Goal: Find contact information: Find contact information

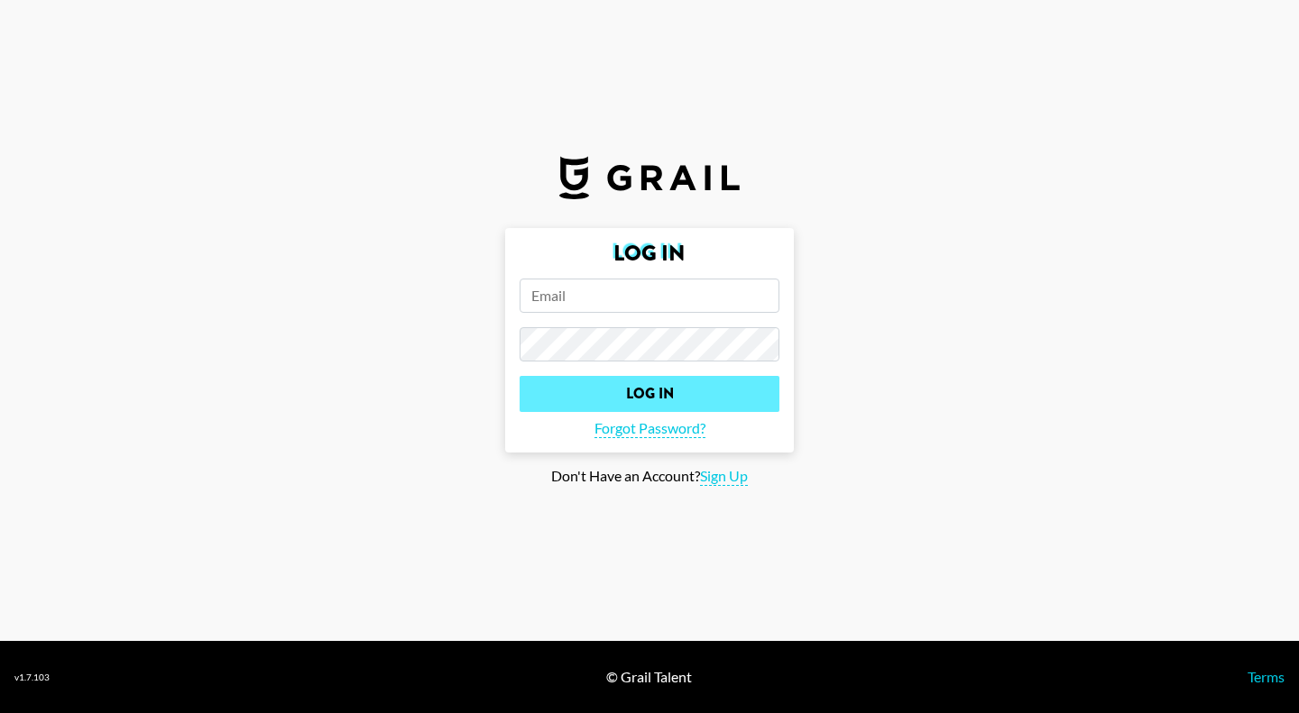
type input "[PERSON_NAME][EMAIL_ADDRESS][DOMAIN_NAME]"
click at [569, 376] on input "Log In" at bounding box center [649, 394] width 260 height 36
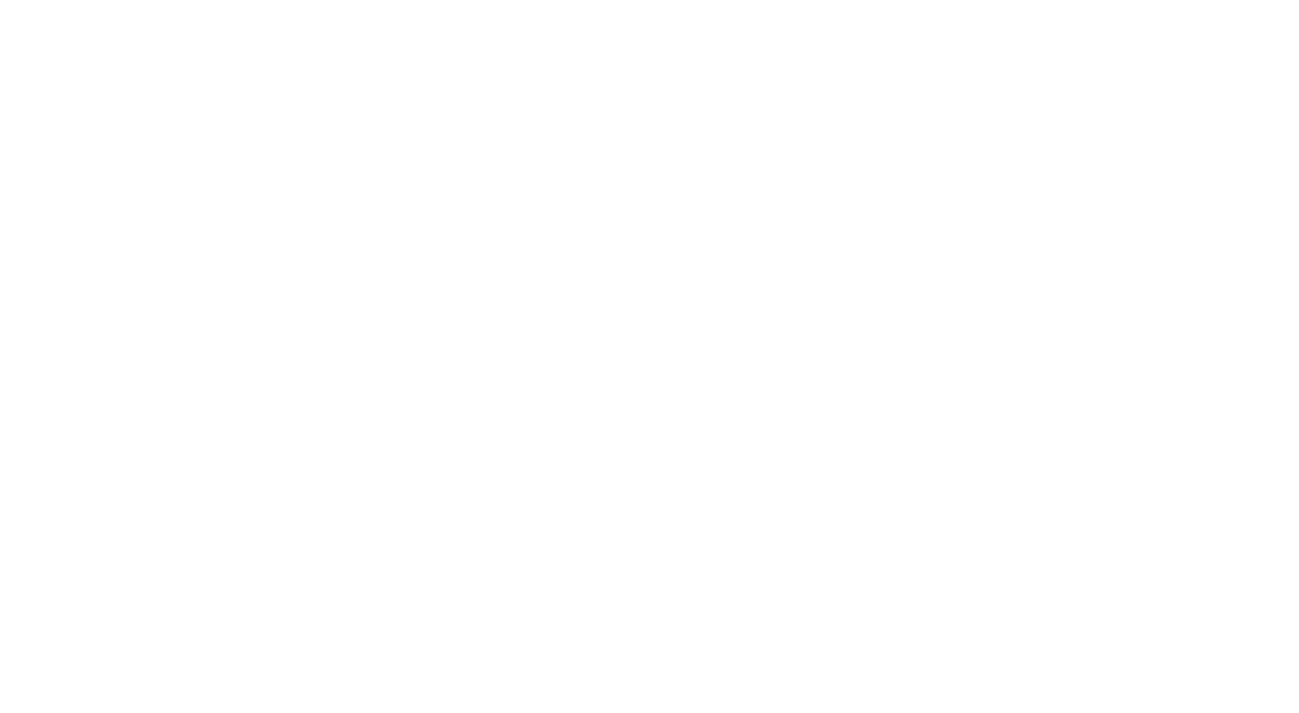
select select "Song"
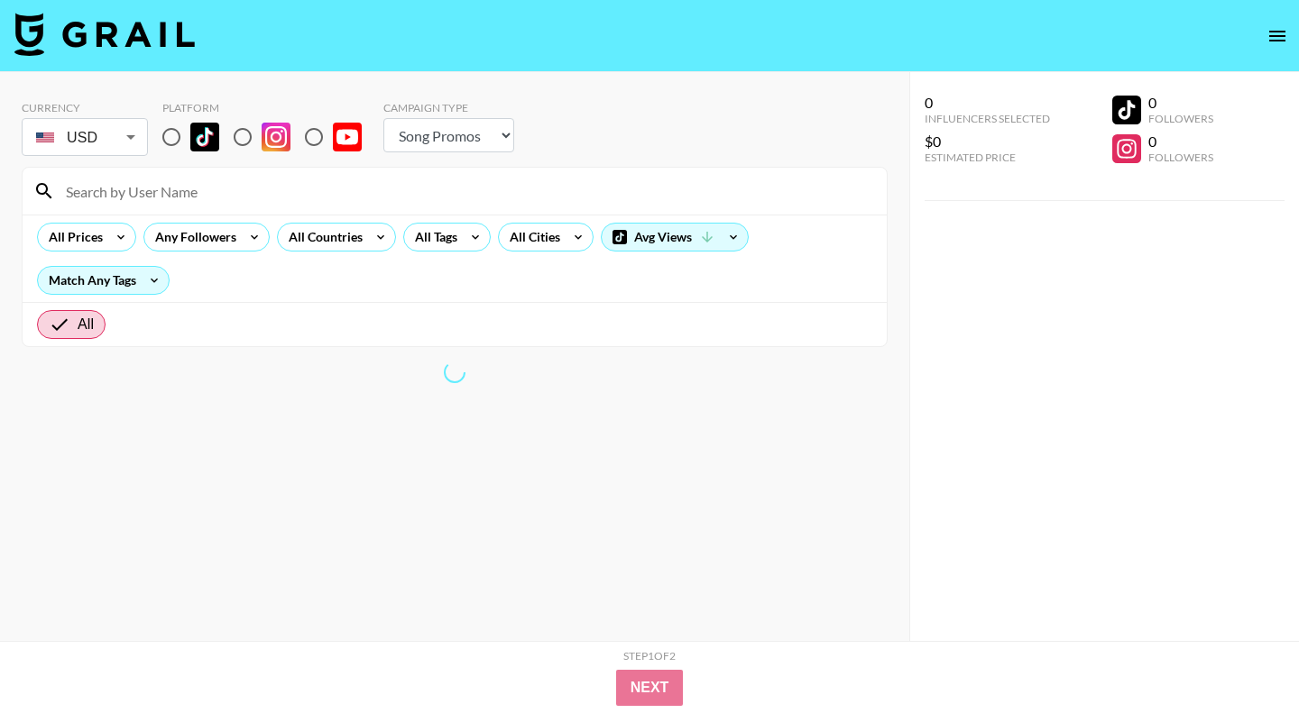
click at [162, 137] on input "radio" at bounding box center [171, 137] width 38 height 38
radio input "true"
click at [169, 140] on input "radio" at bounding box center [171, 137] width 38 height 38
click at [167, 137] on input "radio" at bounding box center [171, 137] width 38 height 38
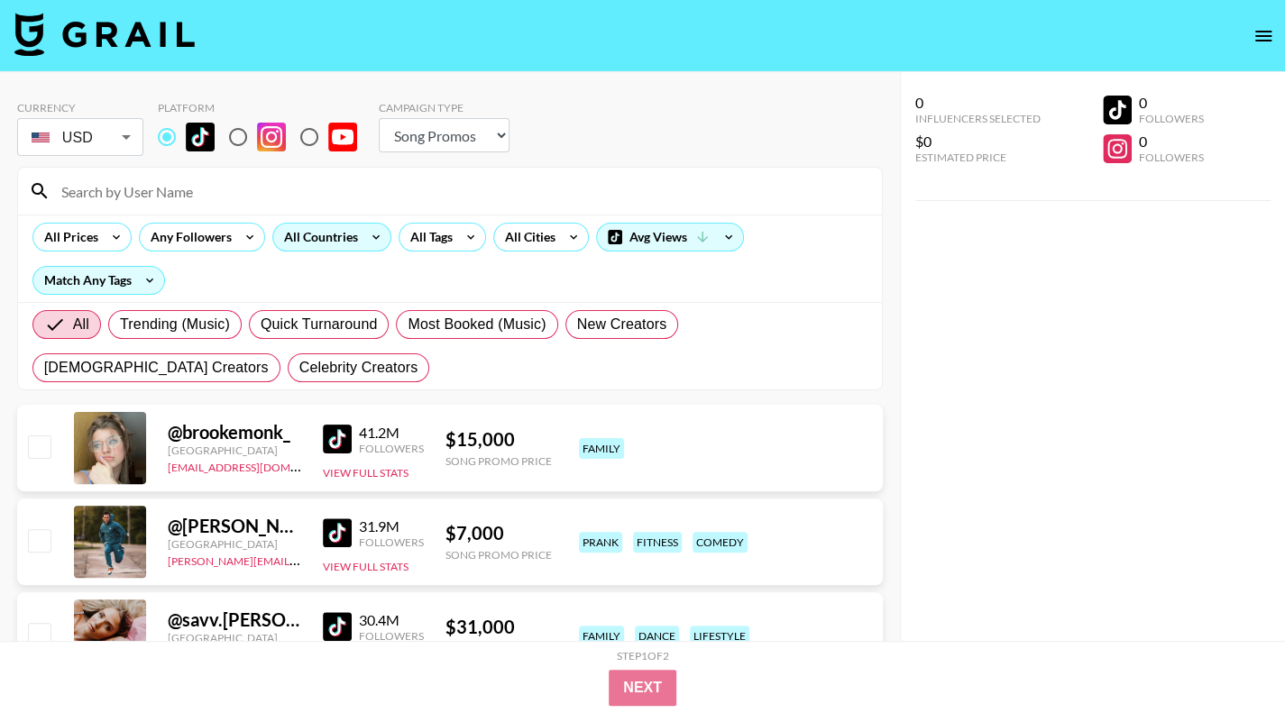
click at [373, 247] on icon at bounding box center [376, 237] width 29 height 27
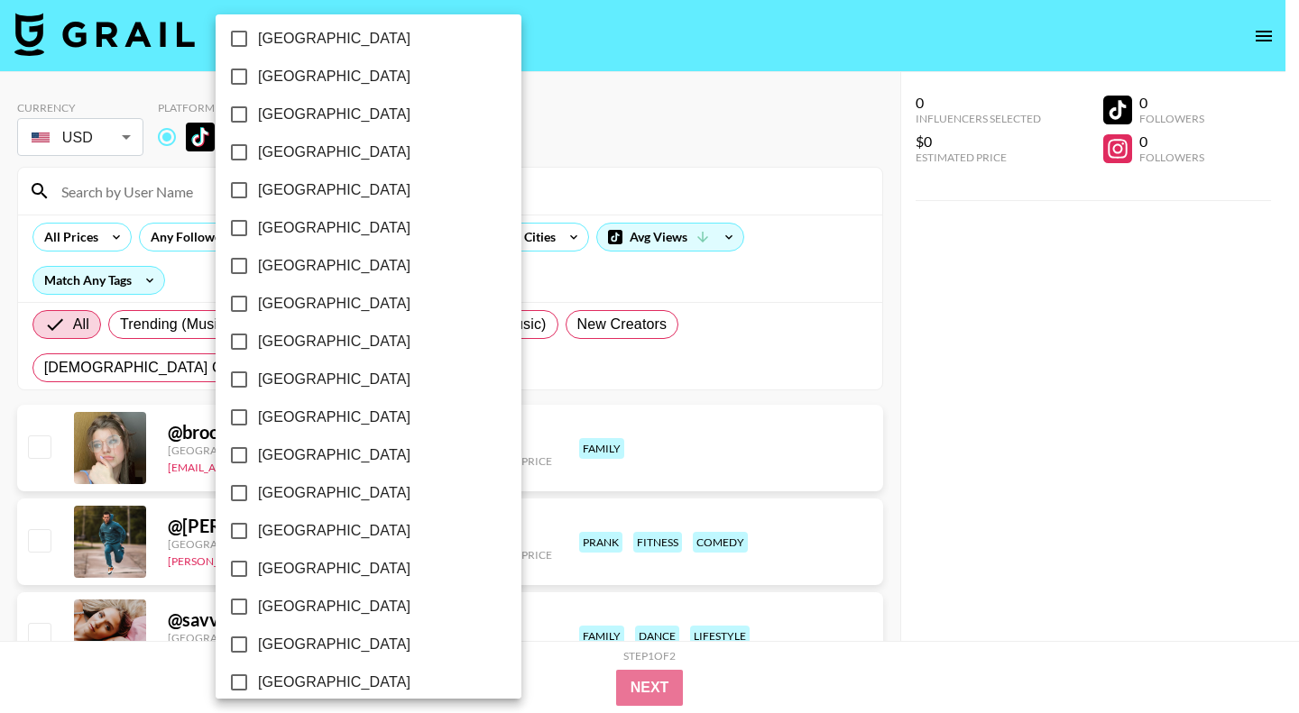
scroll to position [1389, 0]
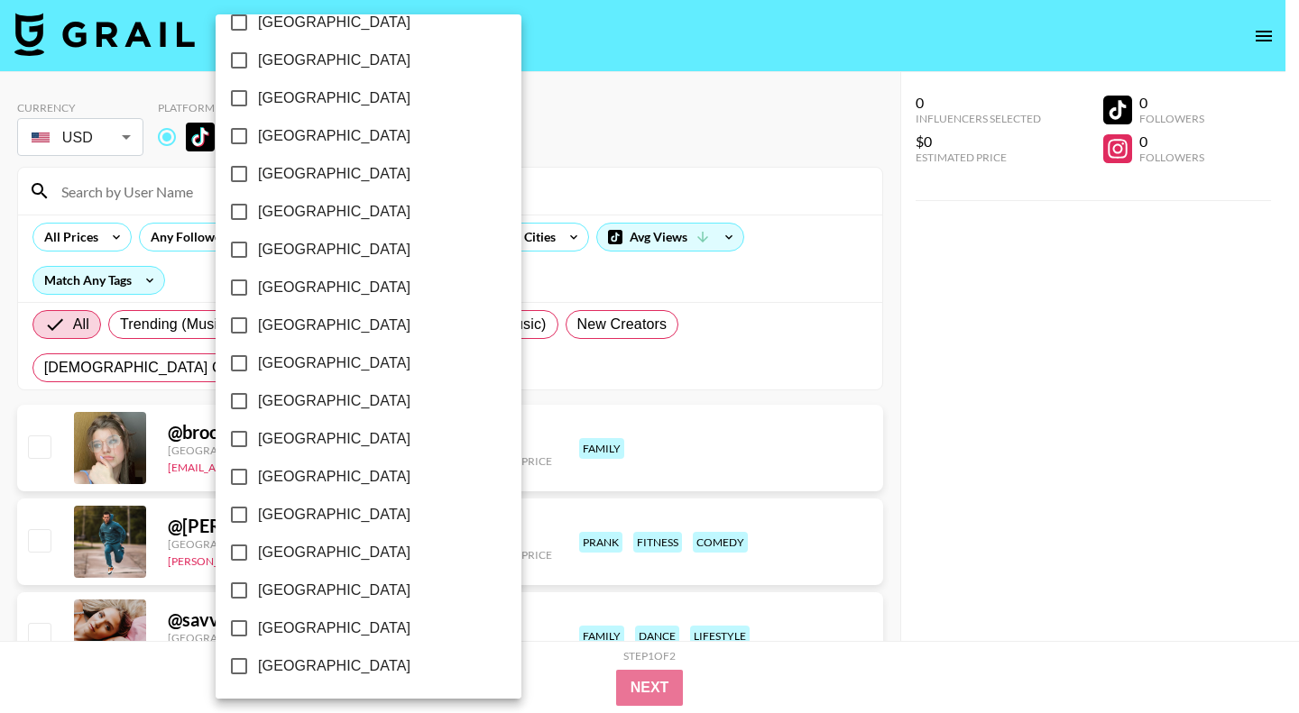
click at [324, 623] on span "[GEOGRAPHIC_DATA]" at bounding box center [334, 629] width 152 height 22
click at [258, 623] on input "[GEOGRAPHIC_DATA]" at bounding box center [239, 629] width 38 height 38
checkbox input "true"
click at [968, 355] on div at bounding box center [649, 356] width 1299 height 713
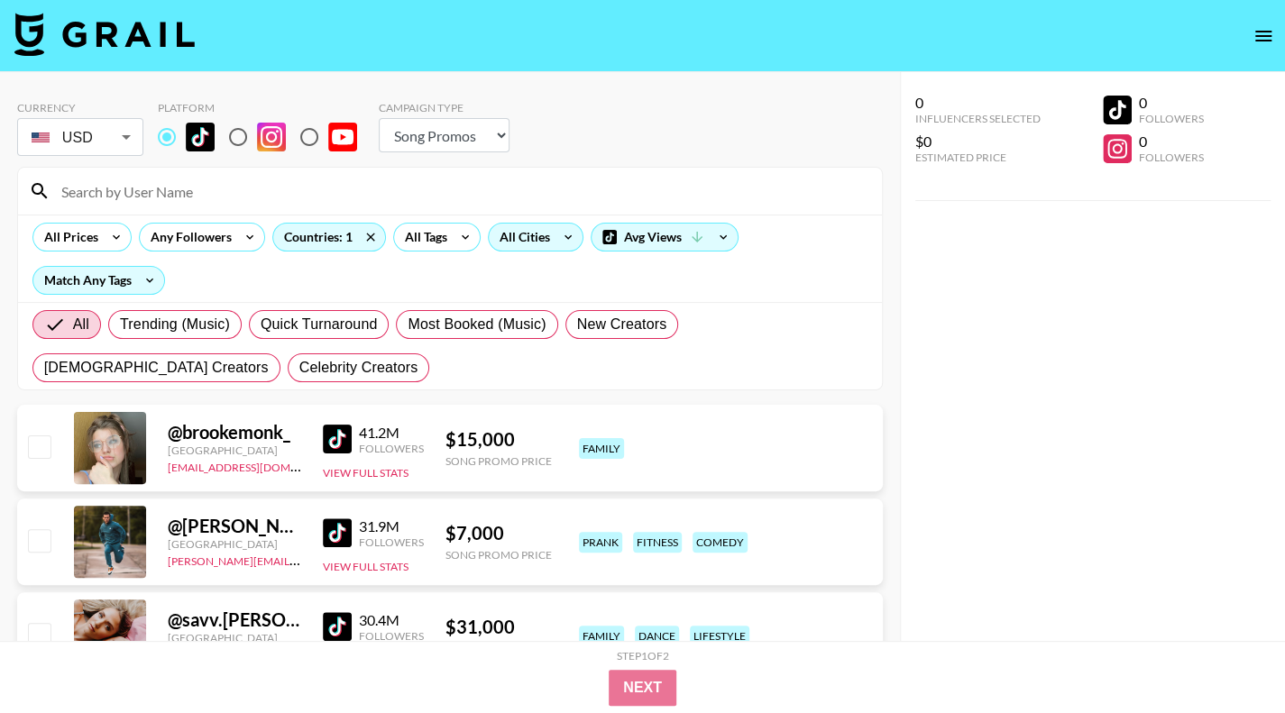
click at [538, 236] on div "All Cities" at bounding box center [521, 237] width 65 height 27
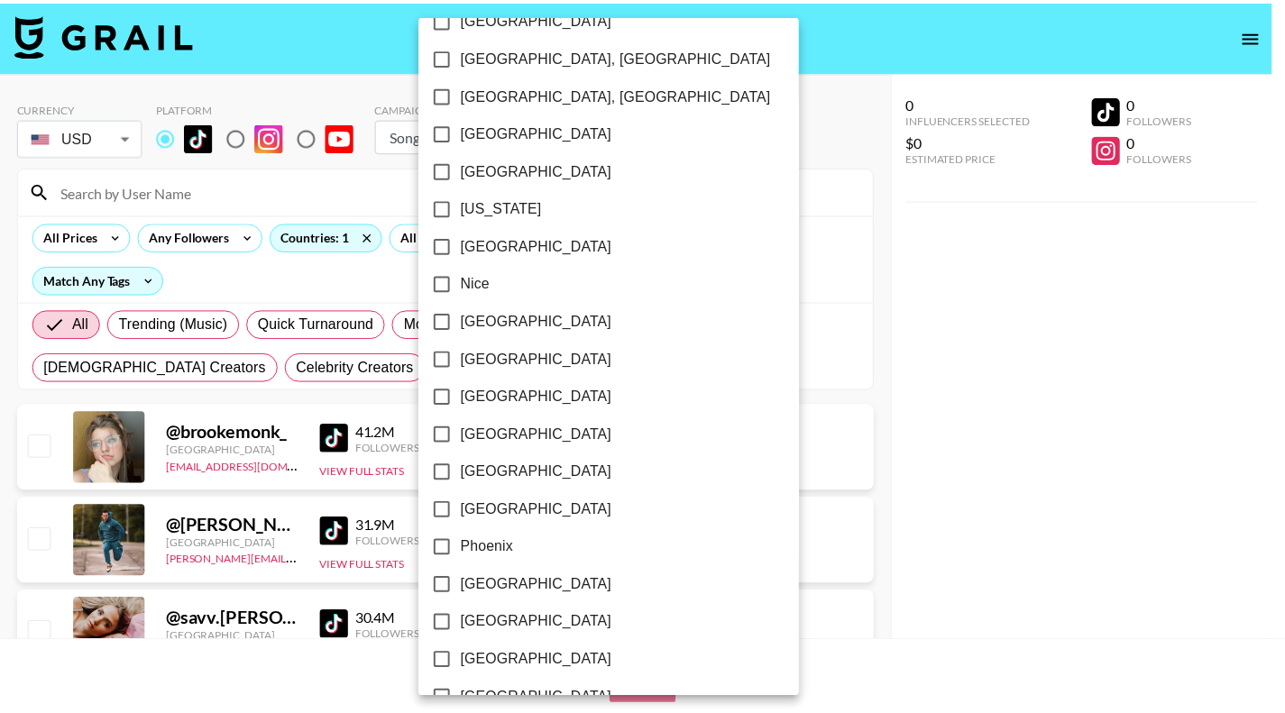
scroll to position [1751, 0]
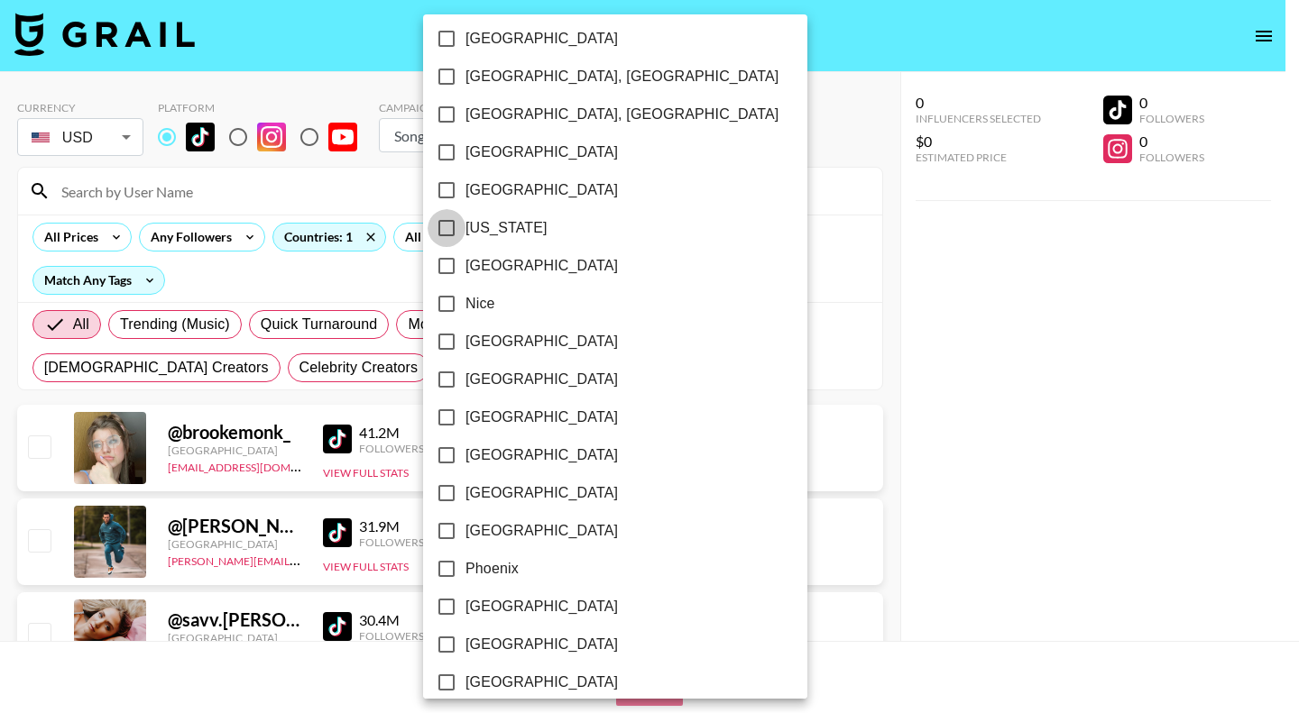
drag, startPoint x: 458, startPoint y: 227, endPoint x: 455, endPoint y: 210, distance: 17.5
click at [460, 227] on input "[US_STATE]" at bounding box center [446, 228] width 38 height 38
checkbox input "true"
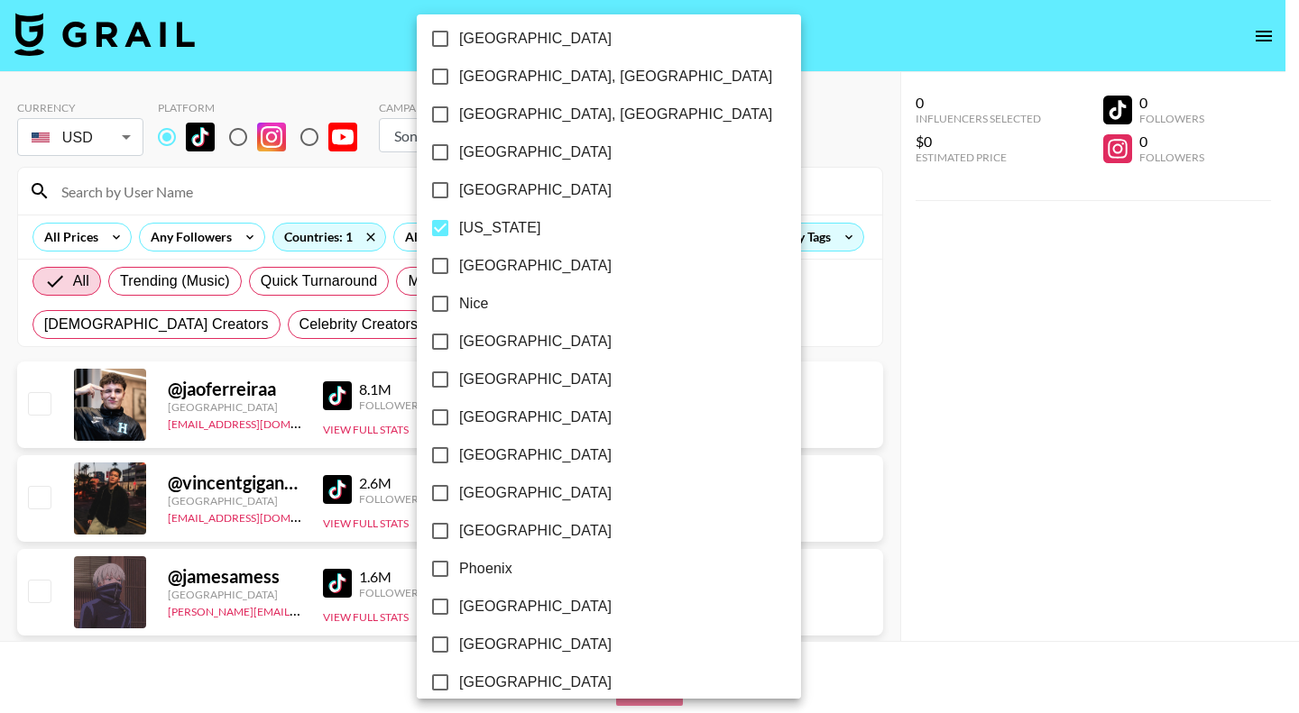
click at [974, 448] on div at bounding box center [649, 356] width 1299 height 713
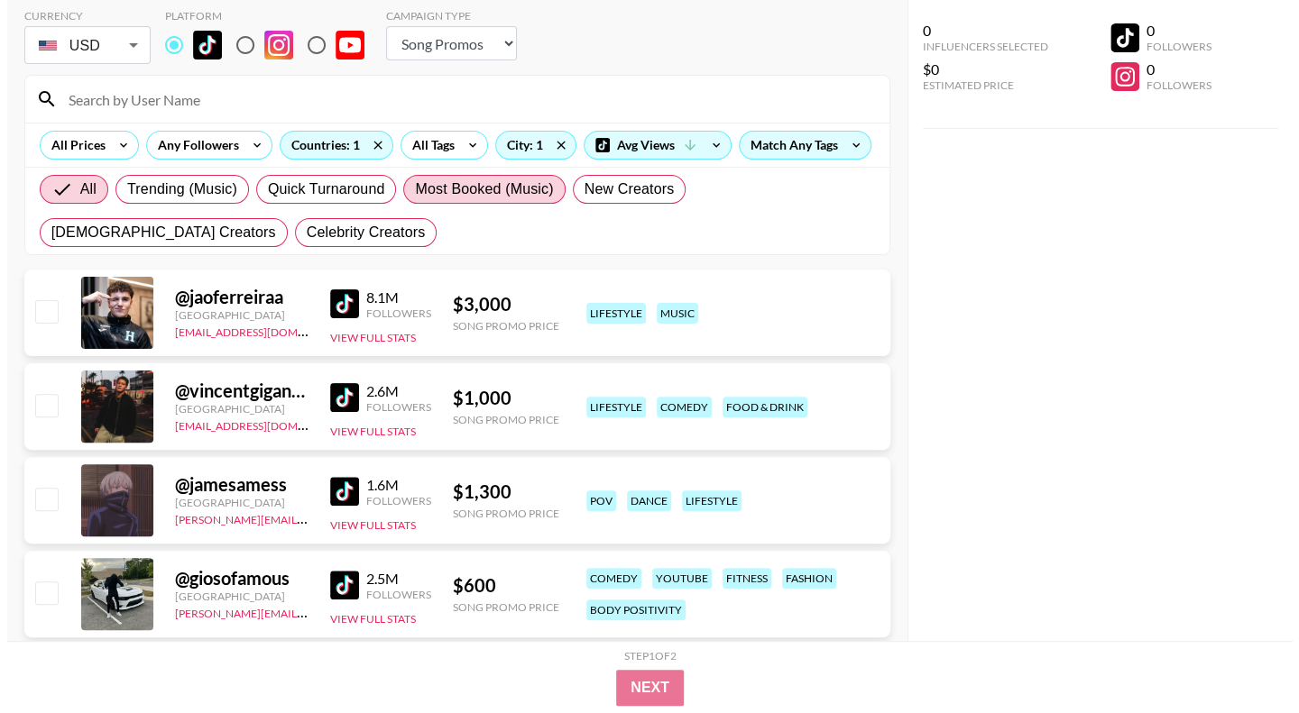
scroll to position [90, 0]
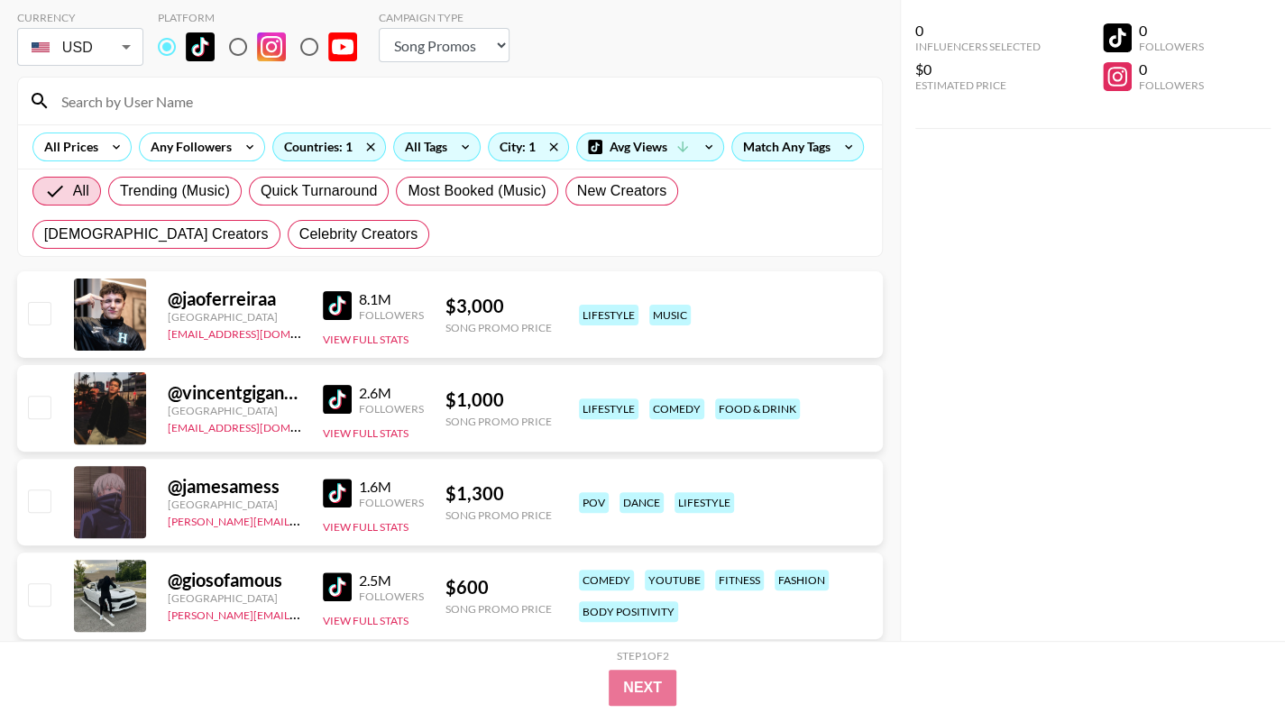
click at [442, 145] on div "All Tags" at bounding box center [422, 146] width 57 height 27
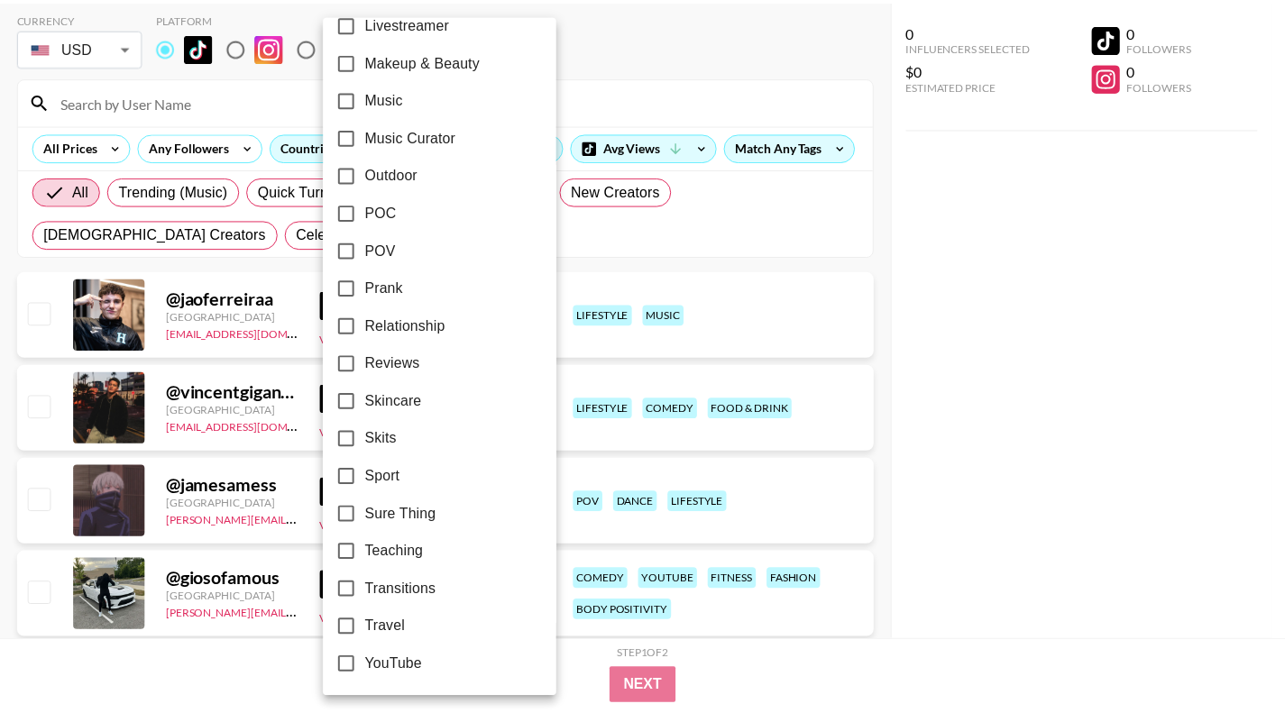
scroll to position [1010, 0]
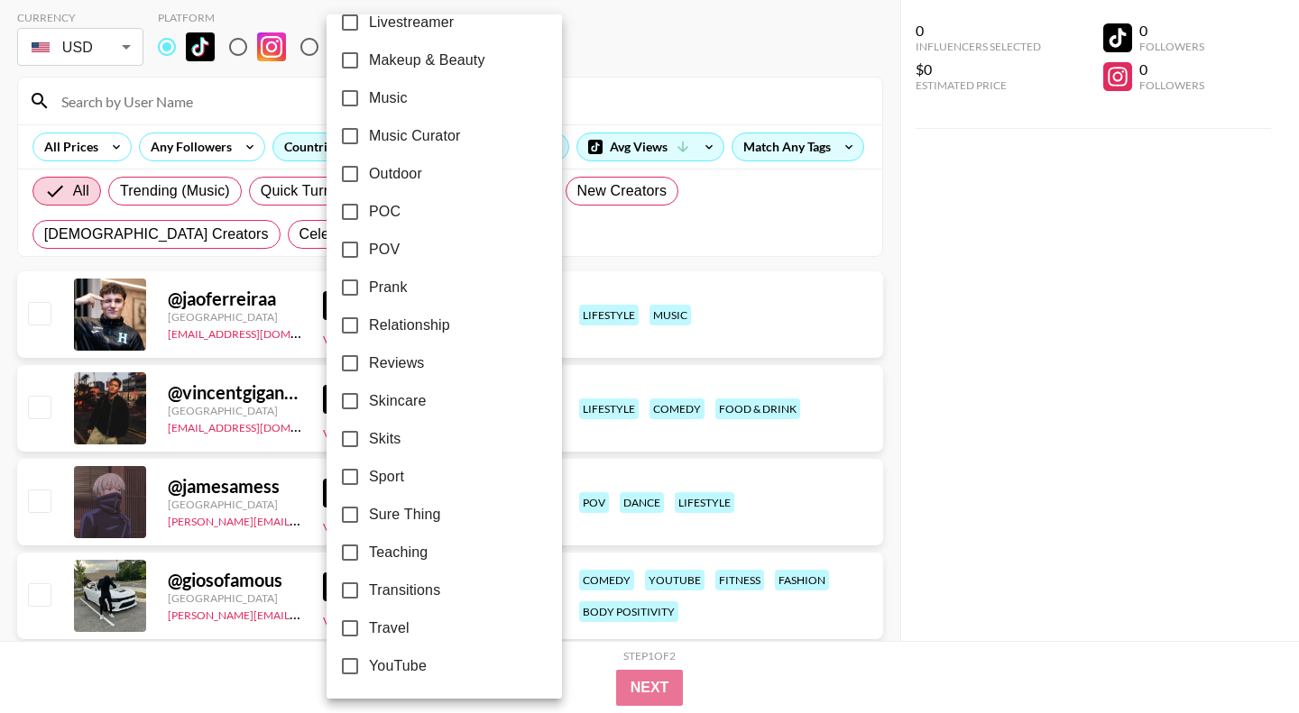
click at [354, 212] on input "POC" at bounding box center [350, 212] width 38 height 38
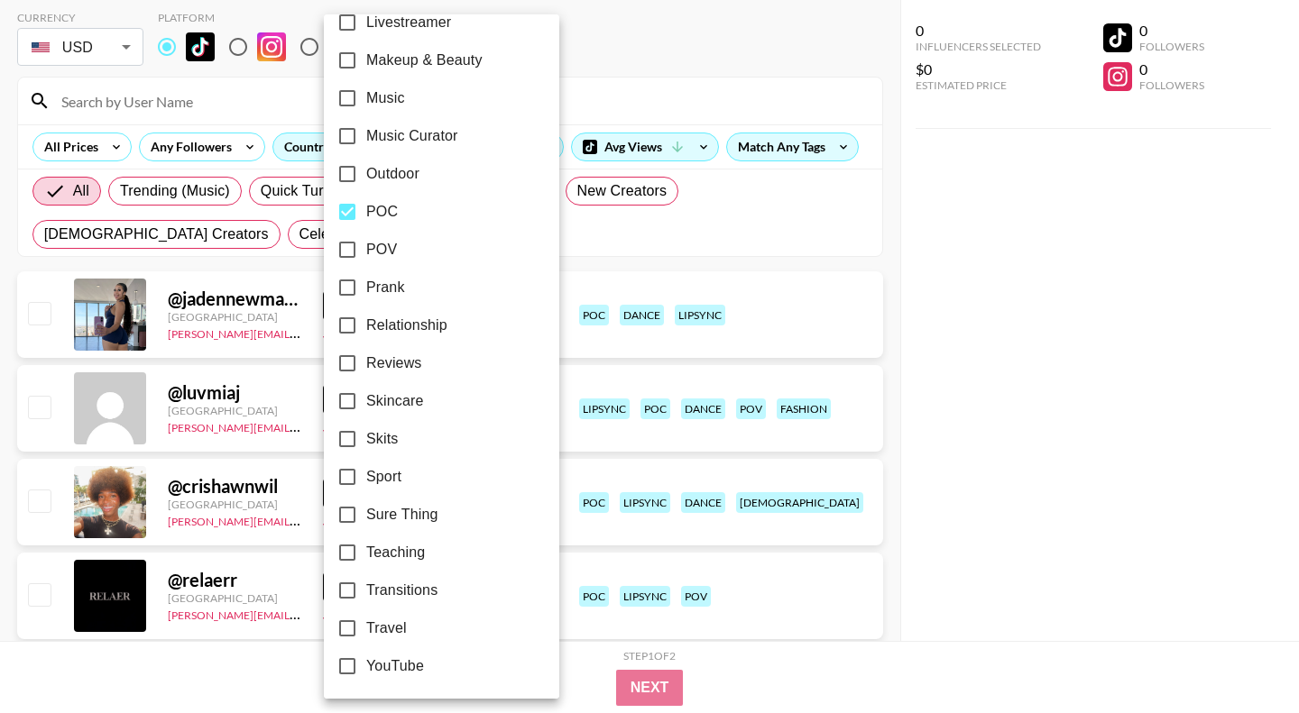
click at [348, 218] on input "POC" at bounding box center [347, 212] width 38 height 38
checkbox input "false"
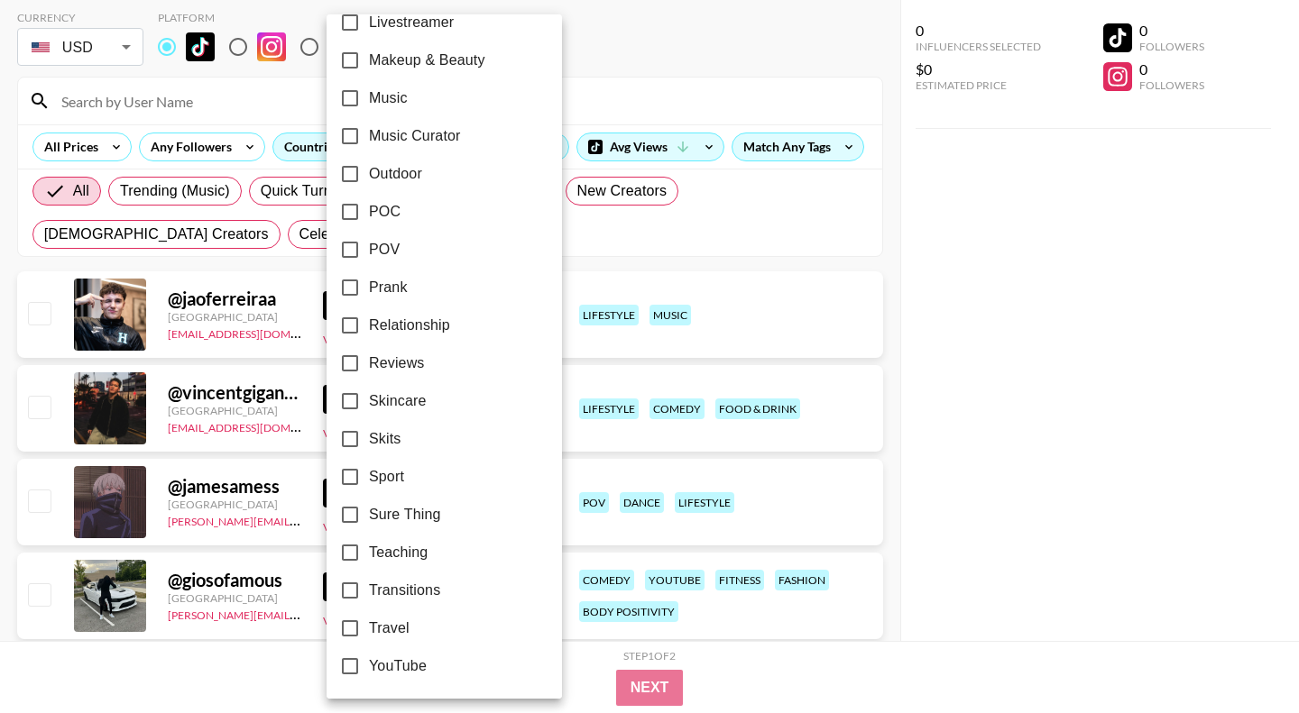
click at [611, 49] on div at bounding box center [649, 356] width 1299 height 713
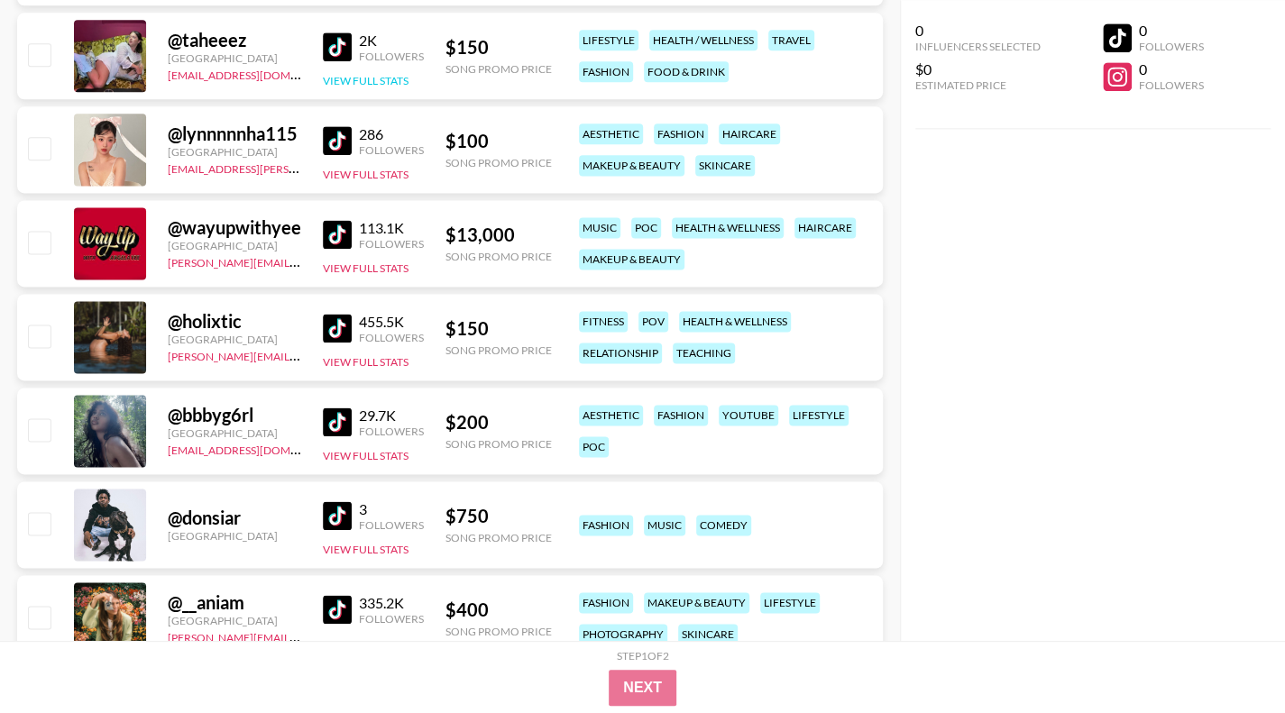
scroll to position [12735, 0]
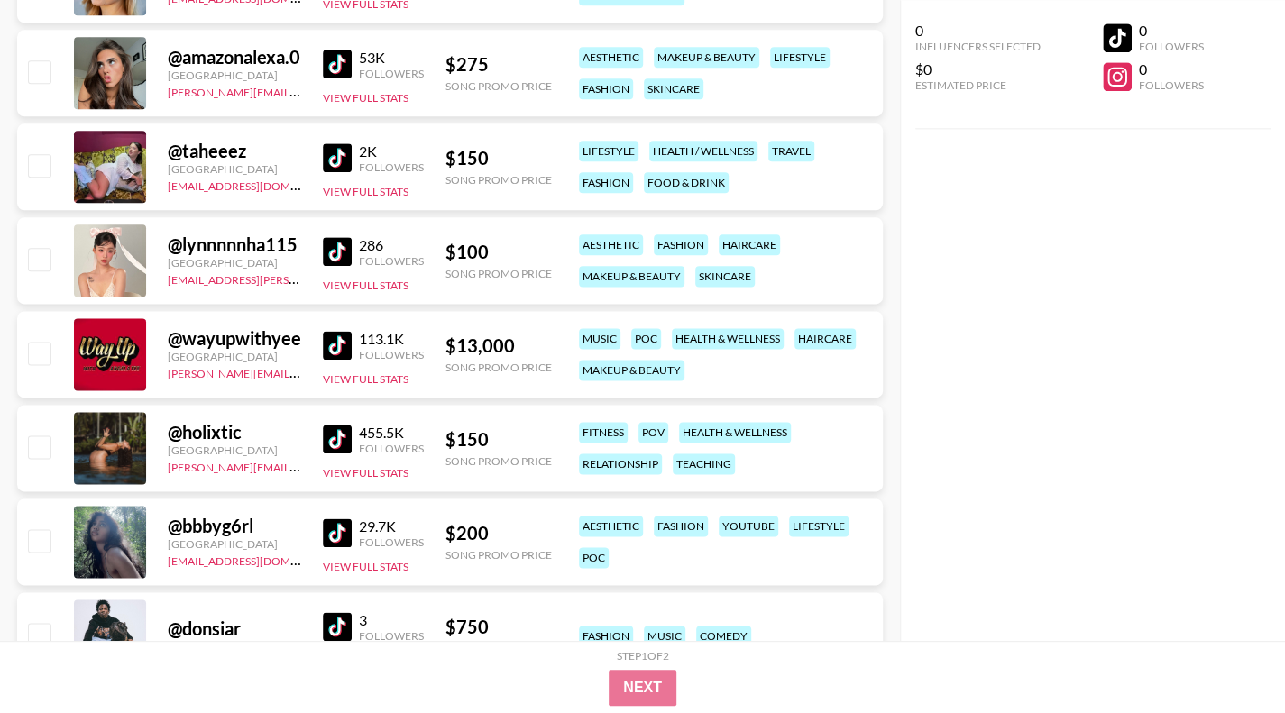
click at [340, 256] on img at bounding box center [337, 251] width 29 height 29
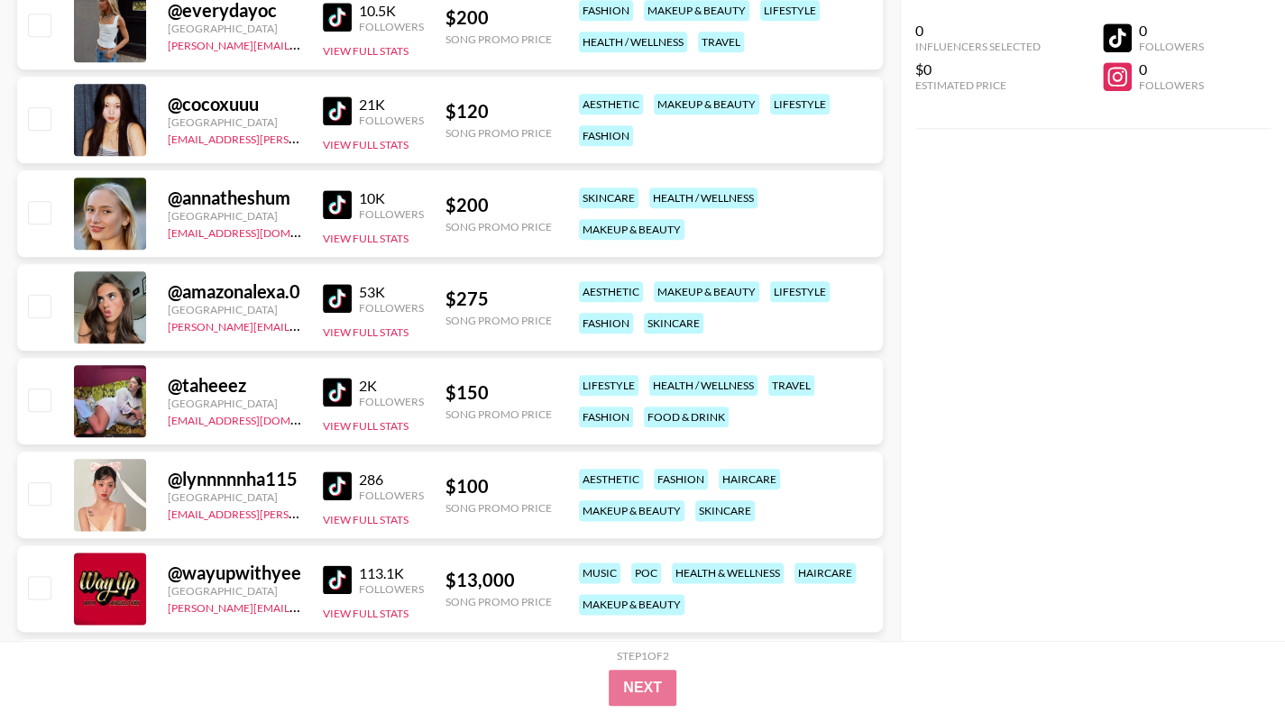
scroll to position [12465, 0]
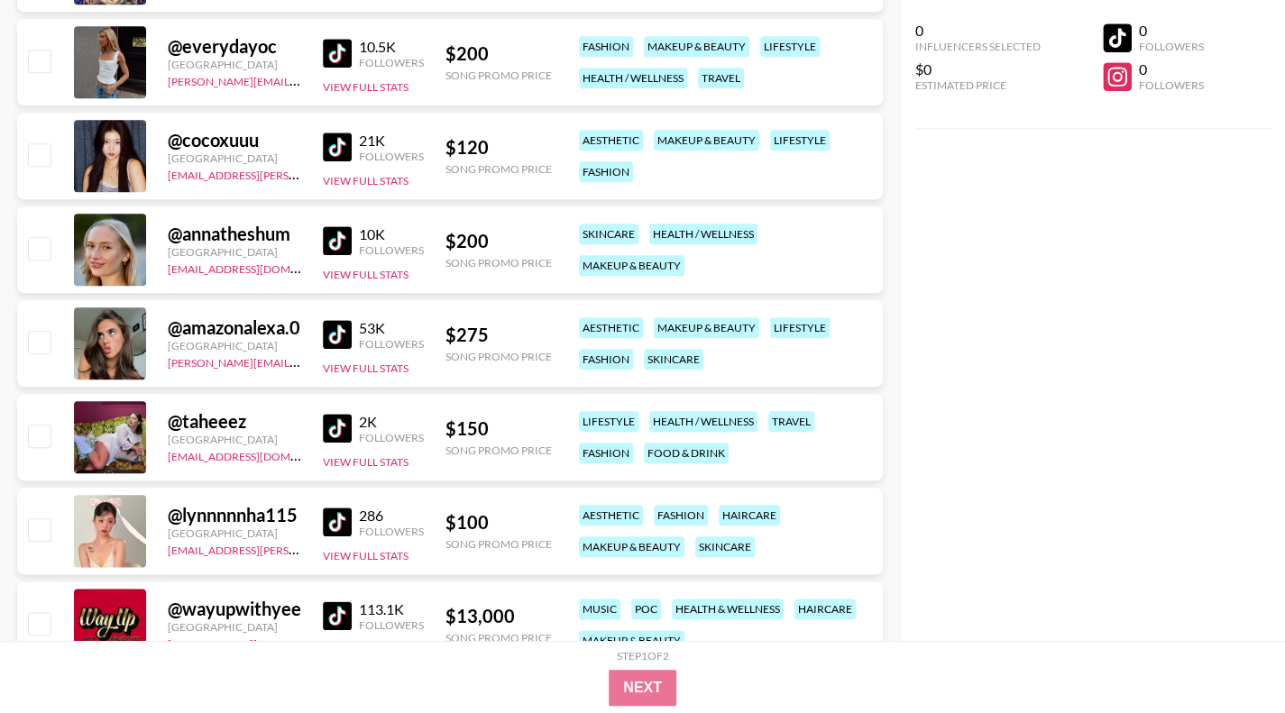
click at [338, 143] on img at bounding box center [337, 147] width 29 height 29
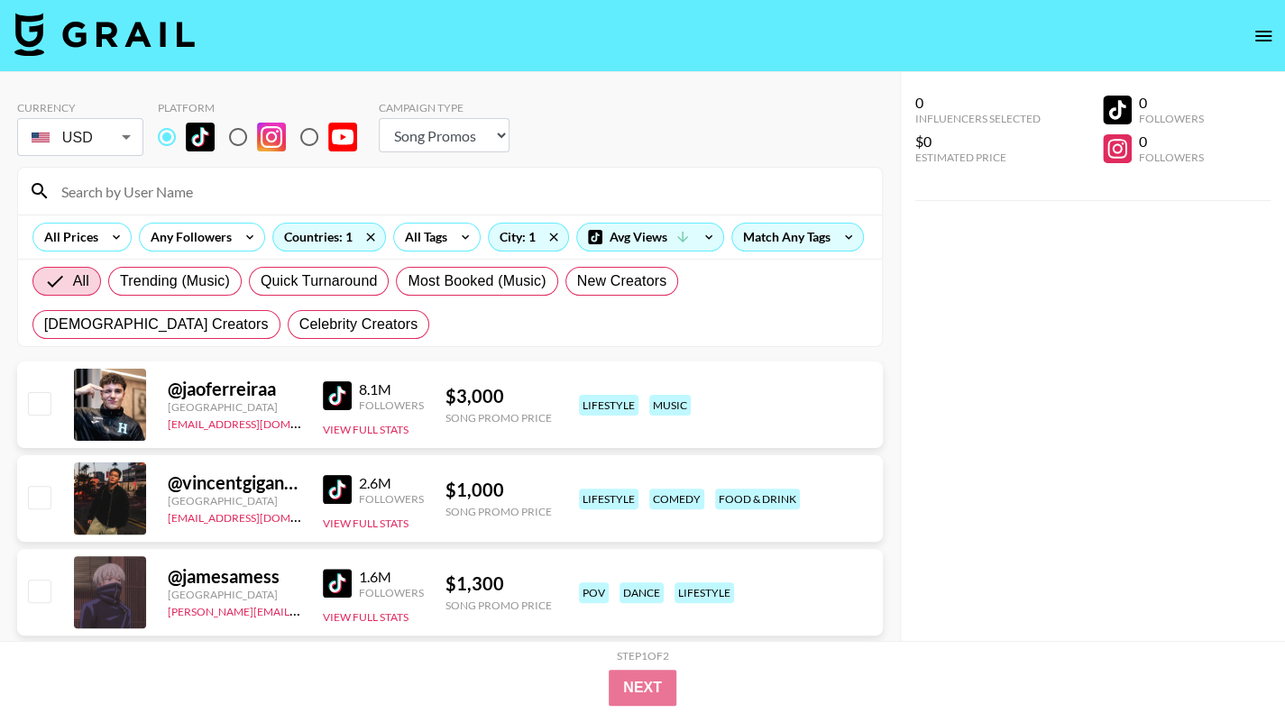
scroll to position [271, 0]
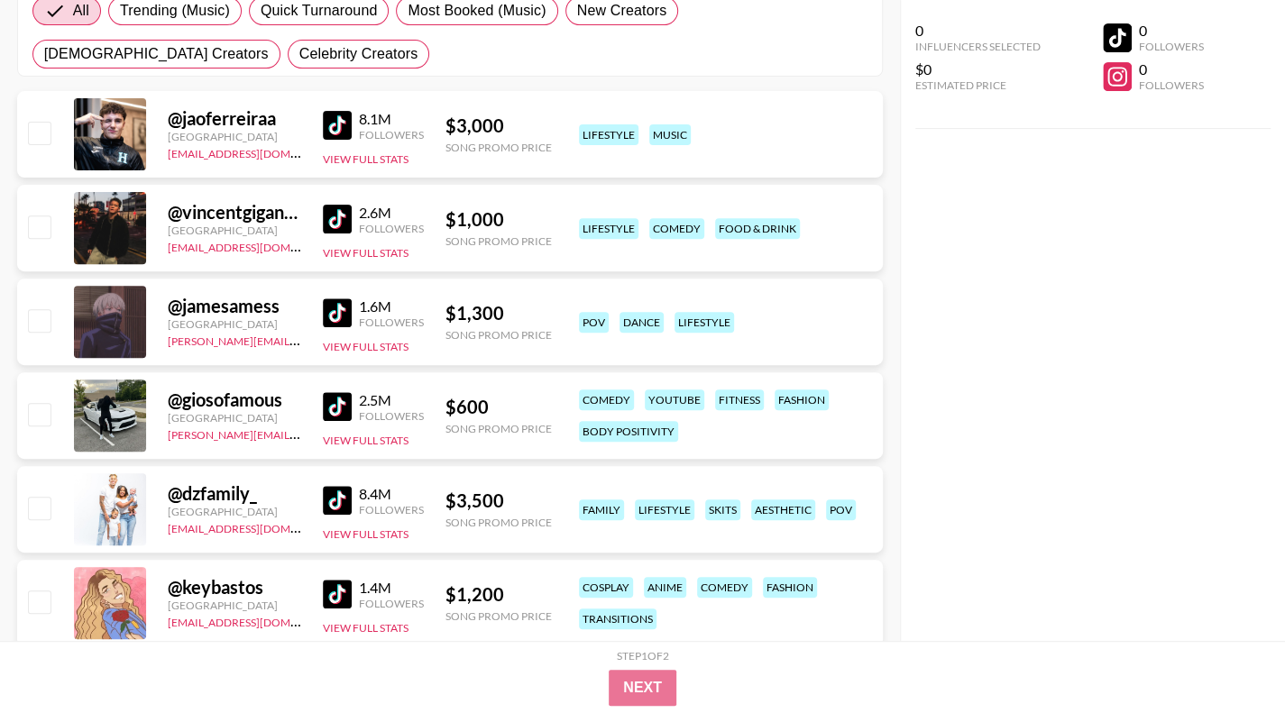
click at [325, 126] on img at bounding box center [337, 125] width 29 height 29
click at [330, 223] on img at bounding box center [337, 219] width 29 height 29
click at [332, 312] on img at bounding box center [337, 313] width 29 height 29
drag, startPoint x: 280, startPoint y: 337, endPoint x: 164, endPoint y: 344, distance: 116.5
click at [164, 344] on div "@ jamesamess [GEOGRAPHIC_DATA] [PERSON_NAME][EMAIL_ADDRESS][DOMAIN_NAME] 1.6M F…" at bounding box center [450, 322] width 866 height 87
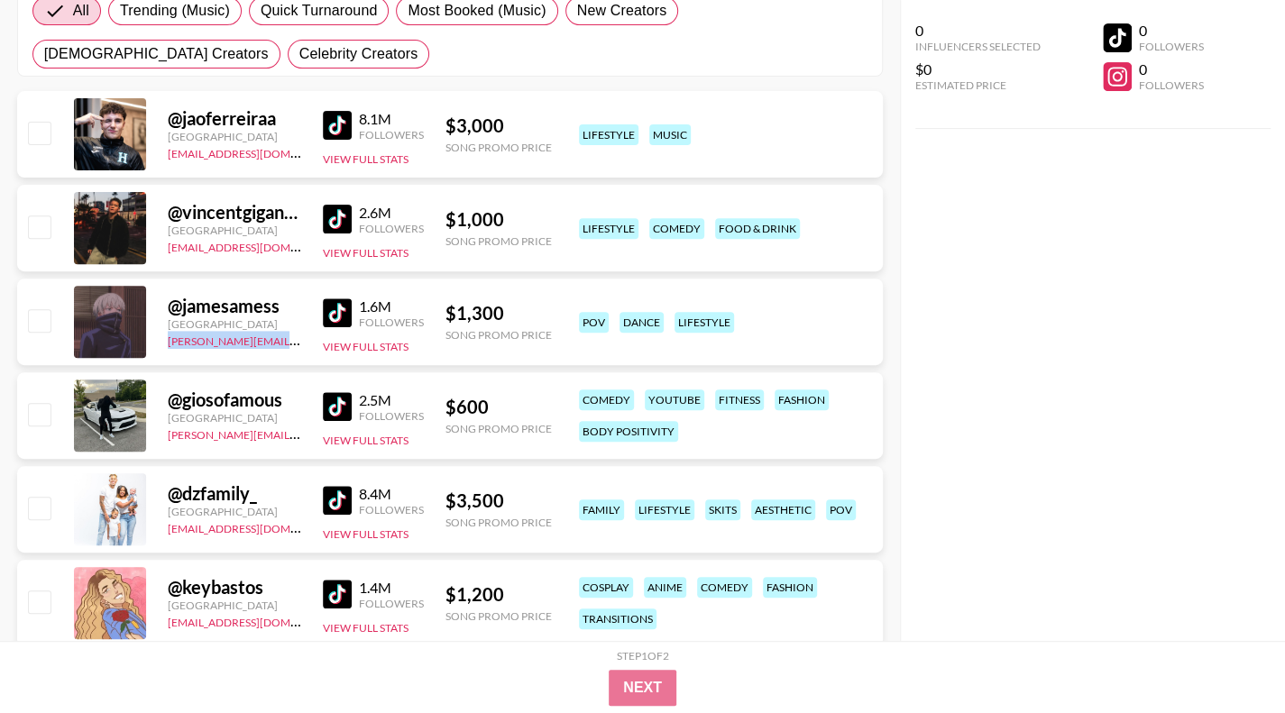
copy link "[PERSON_NAME][EMAIL_ADDRESS][DOMAIN_NAME]"
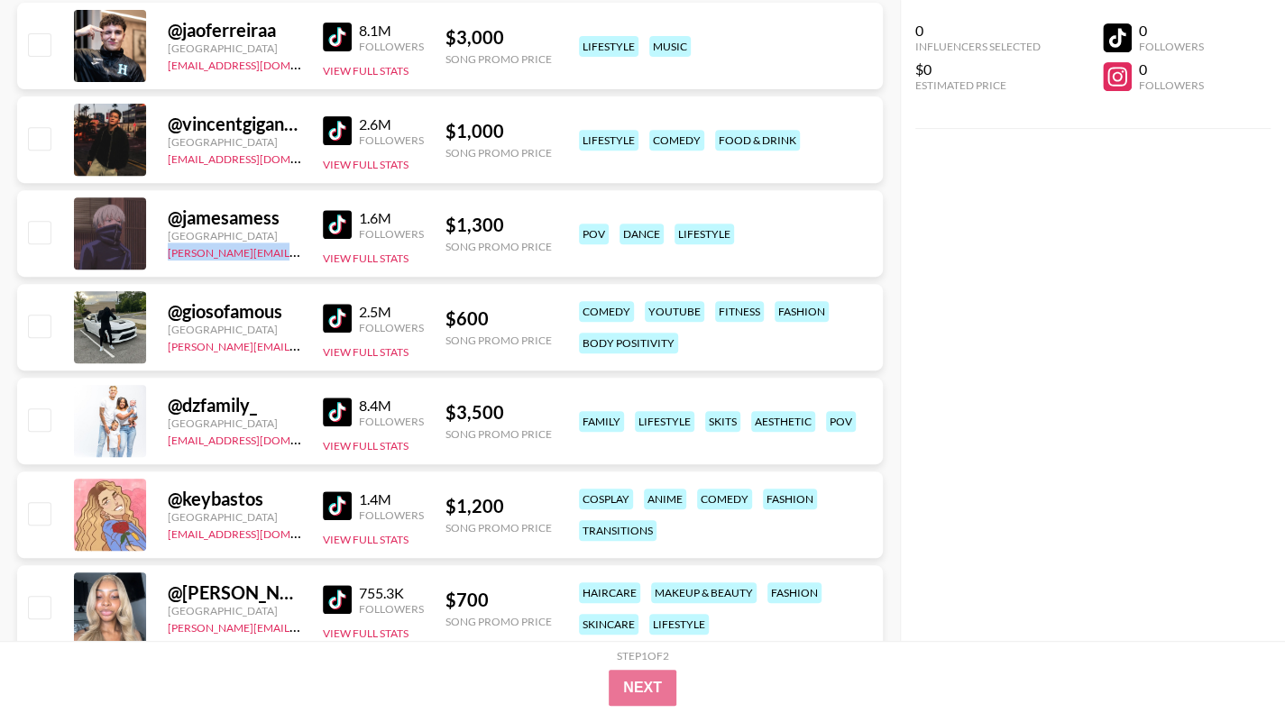
scroll to position [361, 0]
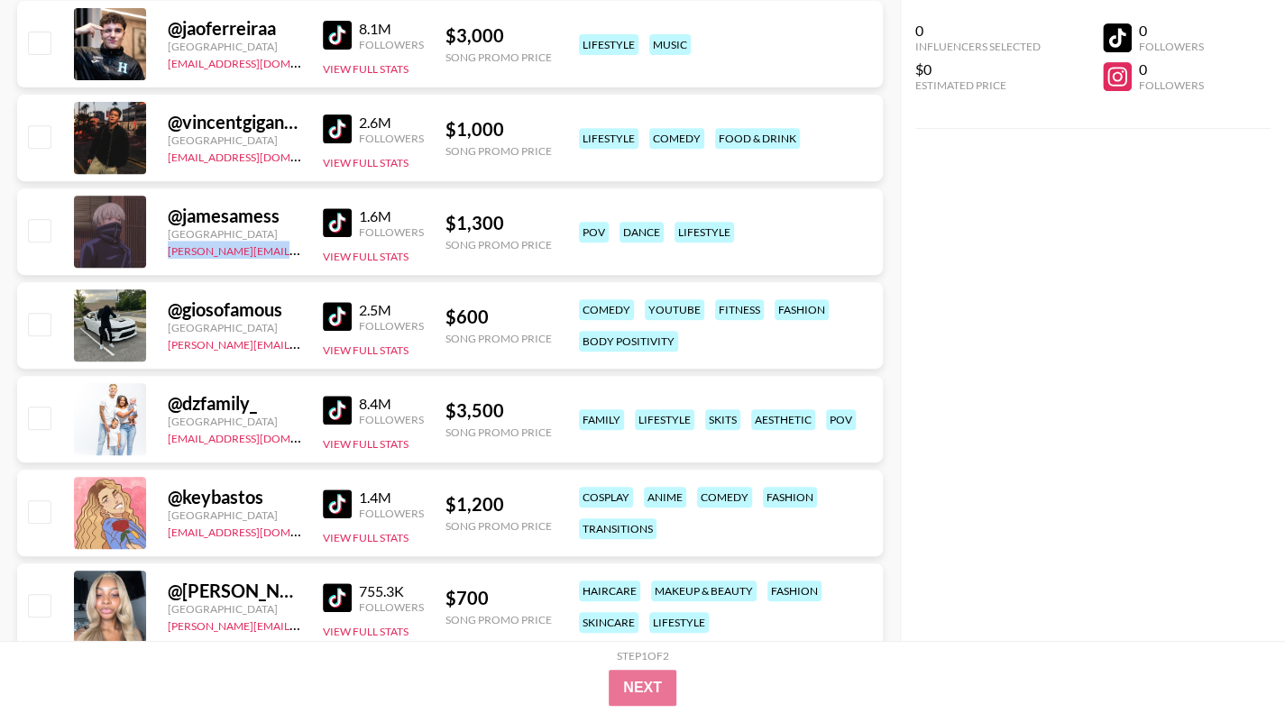
click at [326, 501] on img at bounding box center [337, 504] width 29 height 29
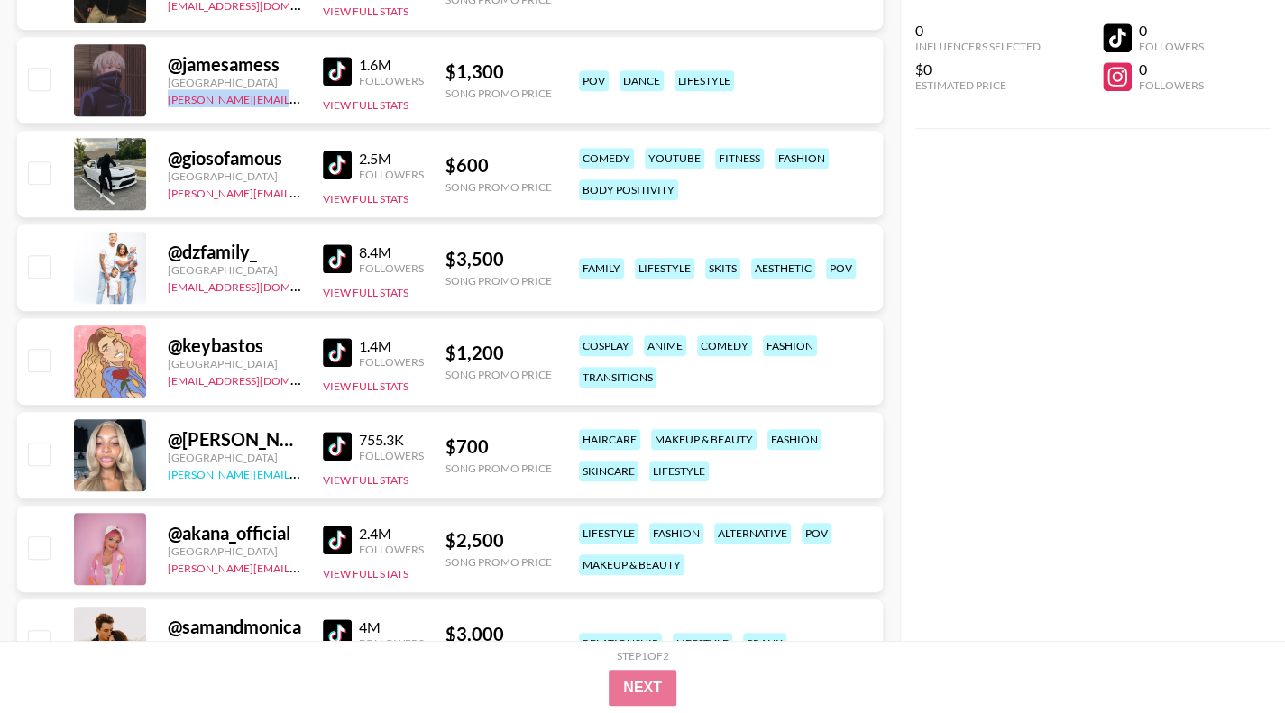
scroll to position [541, 0]
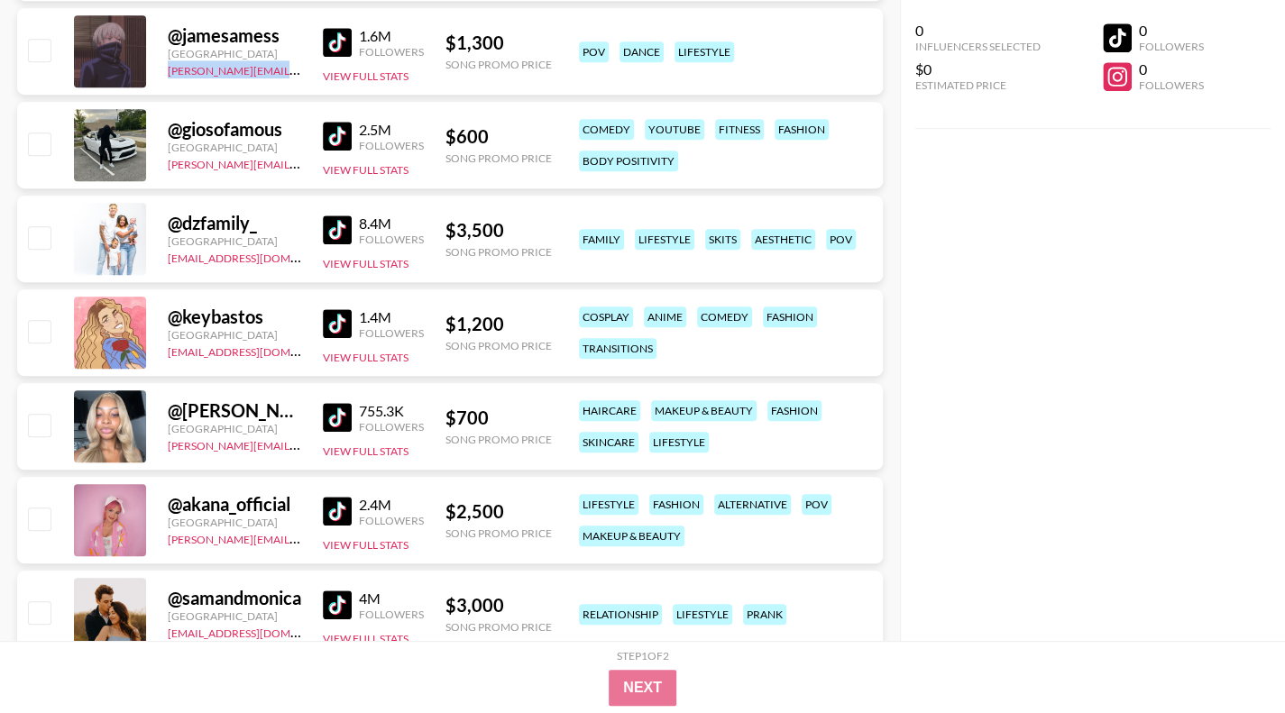
click at [337, 502] on img at bounding box center [337, 511] width 29 height 29
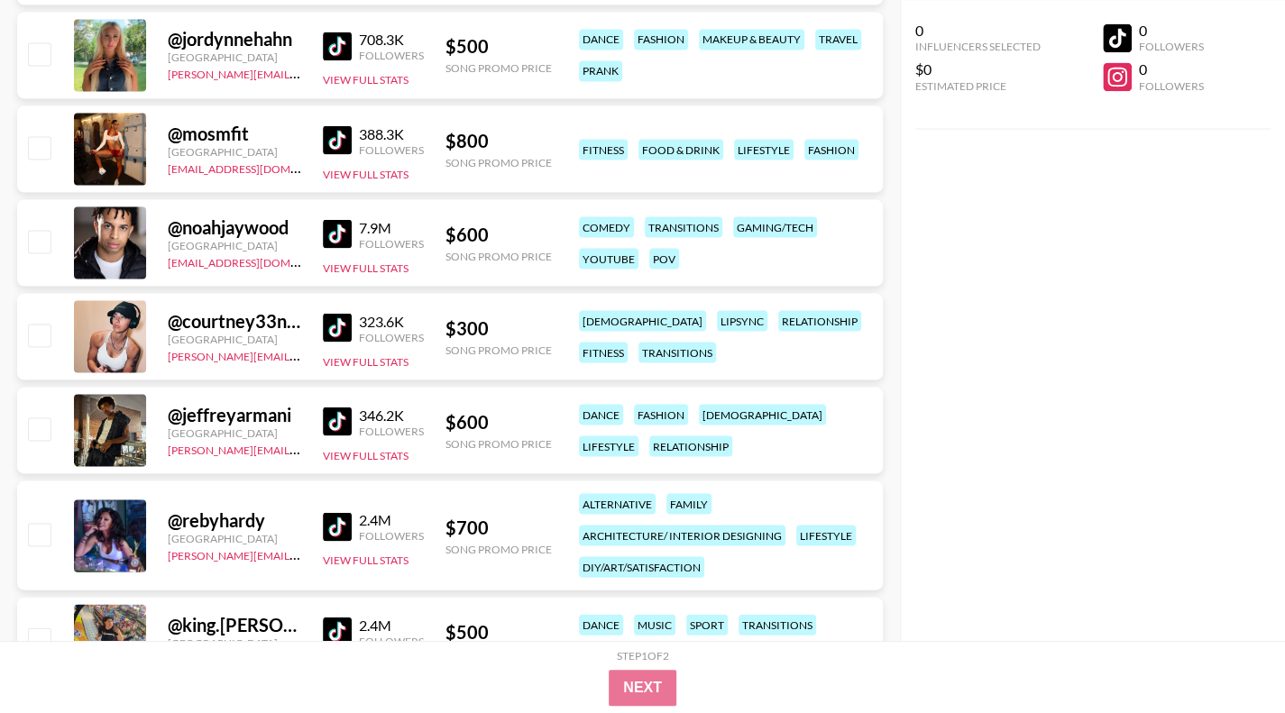
scroll to position [5772, 0]
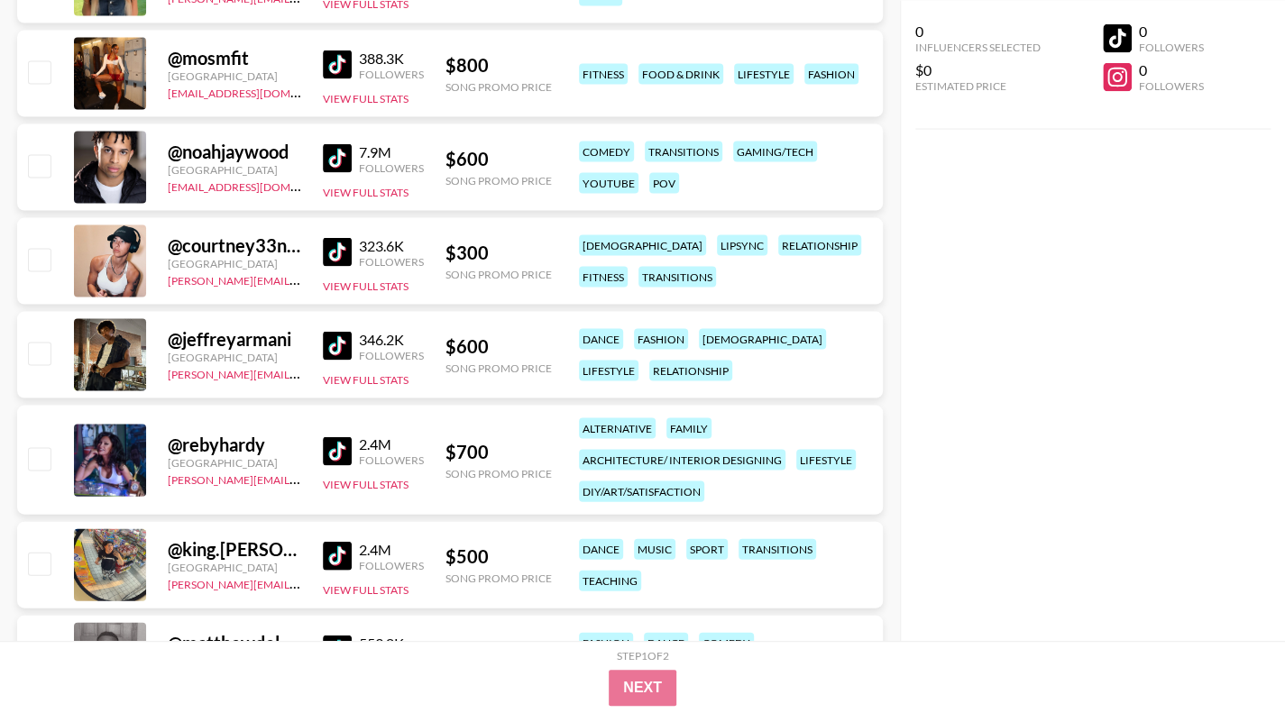
click at [338, 245] on img at bounding box center [337, 251] width 29 height 29
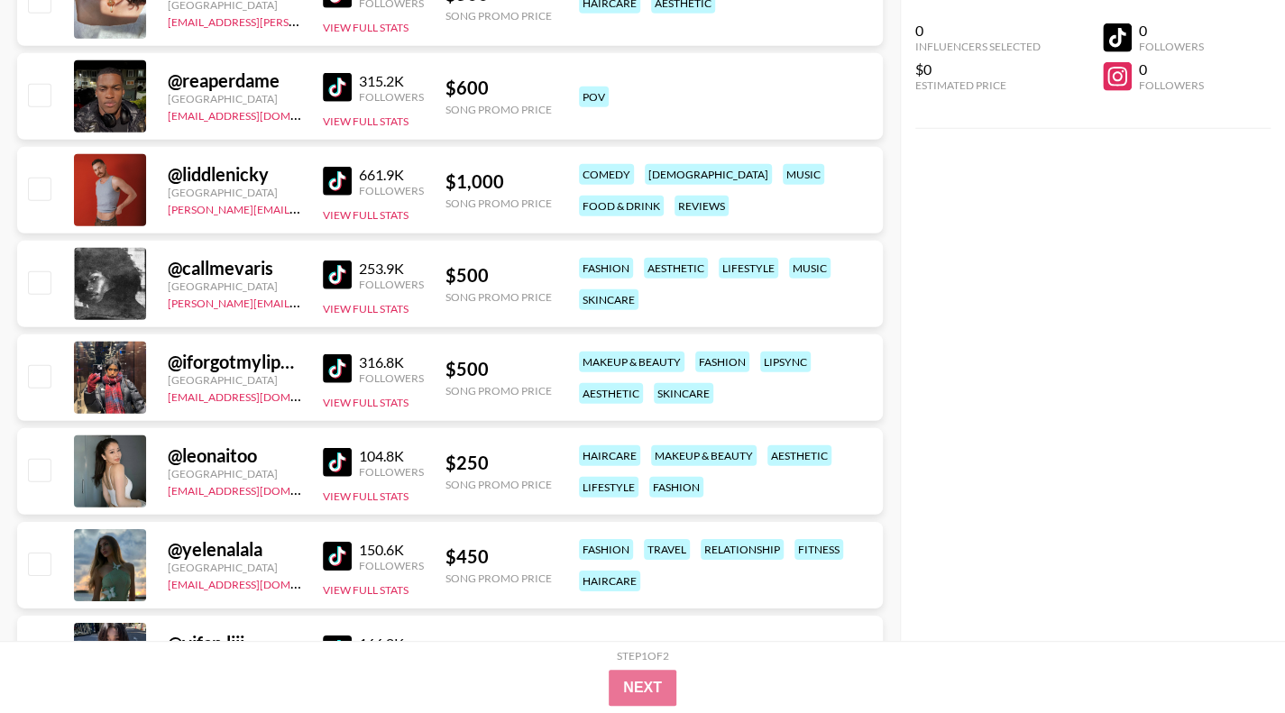
scroll to position [6764, 0]
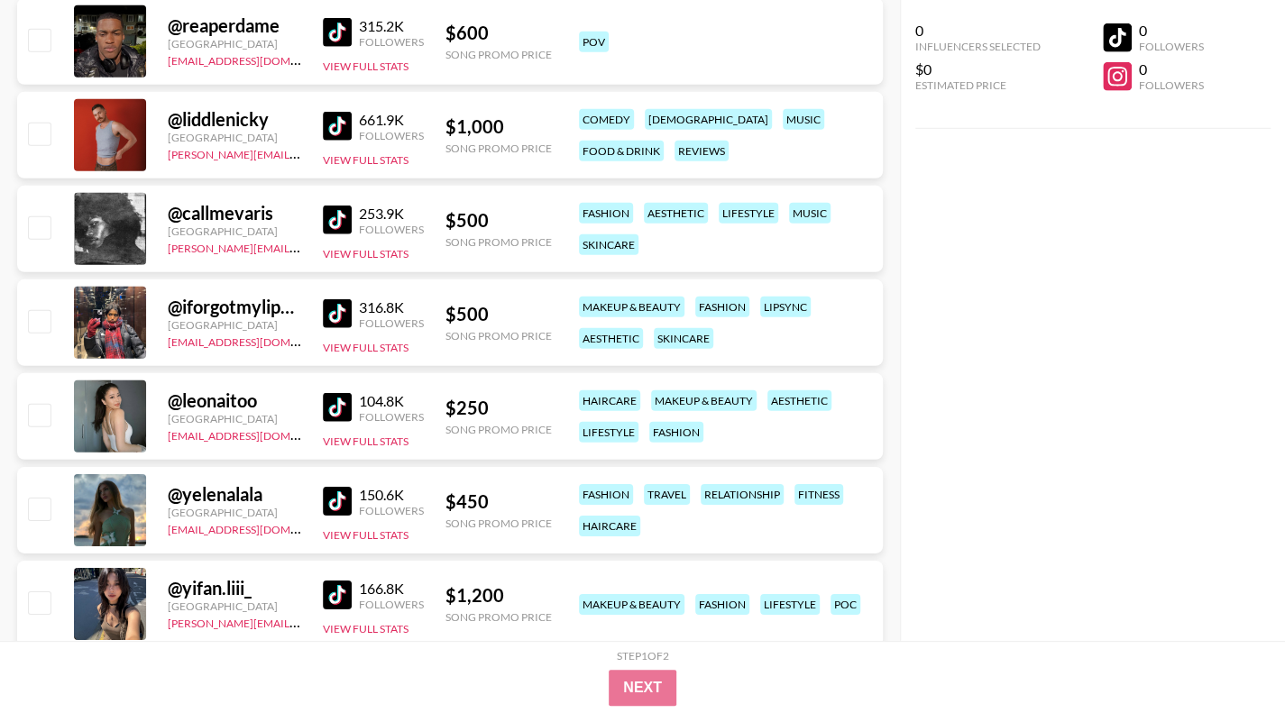
click at [339, 409] on img at bounding box center [337, 407] width 29 height 29
